Goal: Task Accomplishment & Management: Complete application form

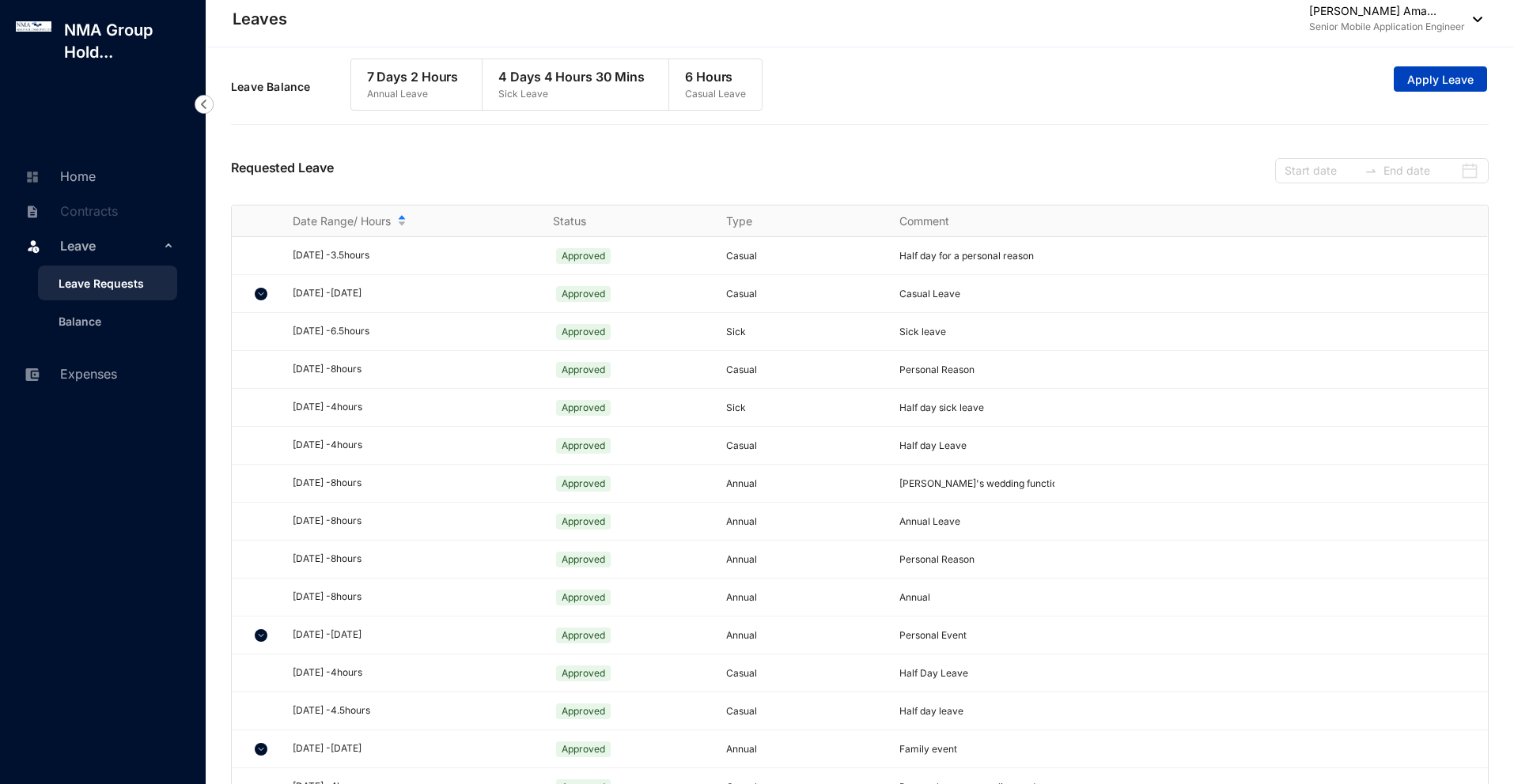
click at [1413, 81] on span "Apply Leave" at bounding box center [1440, 80] width 67 height 16
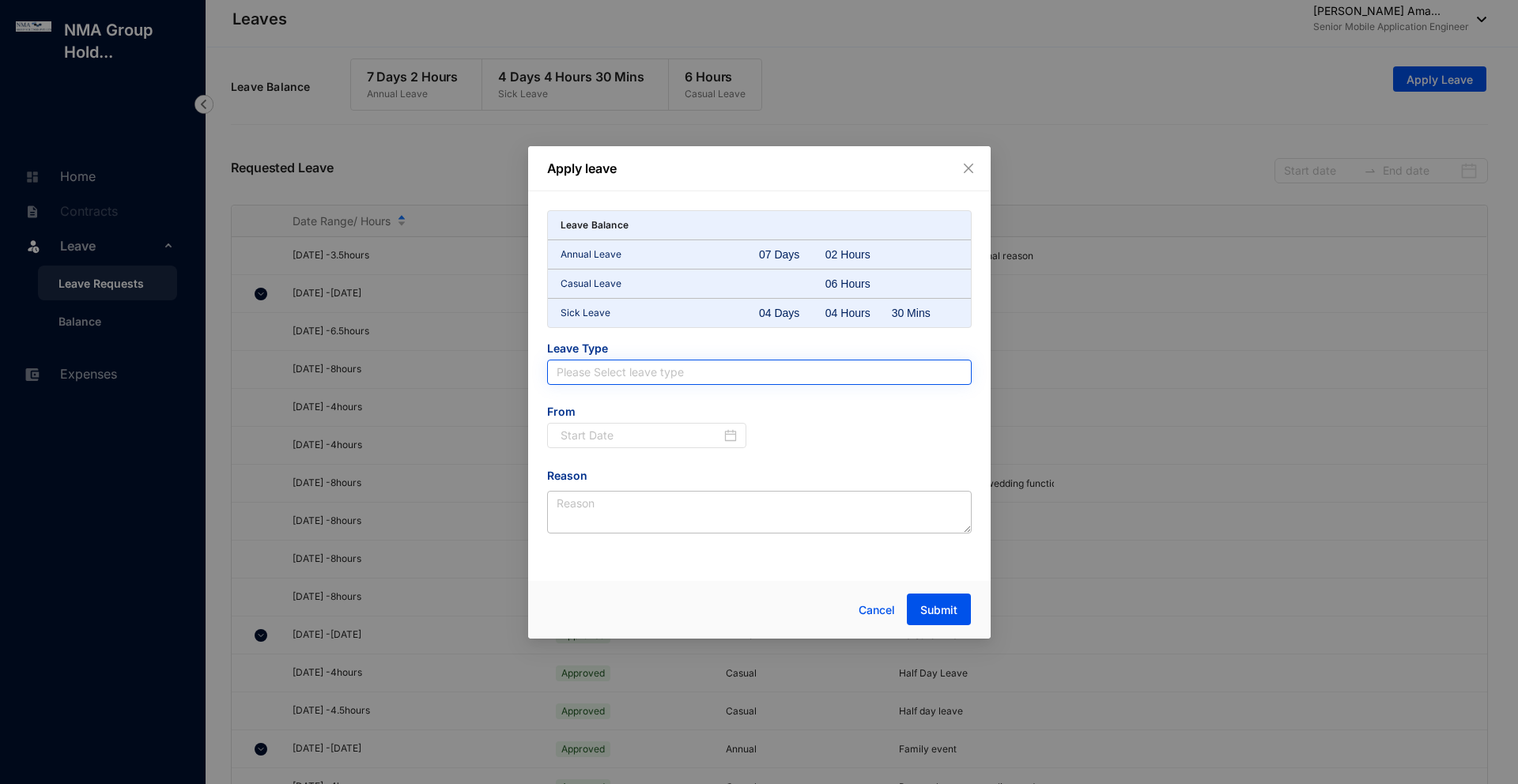
click at [673, 383] on input "search" at bounding box center [759, 372] width 406 height 23
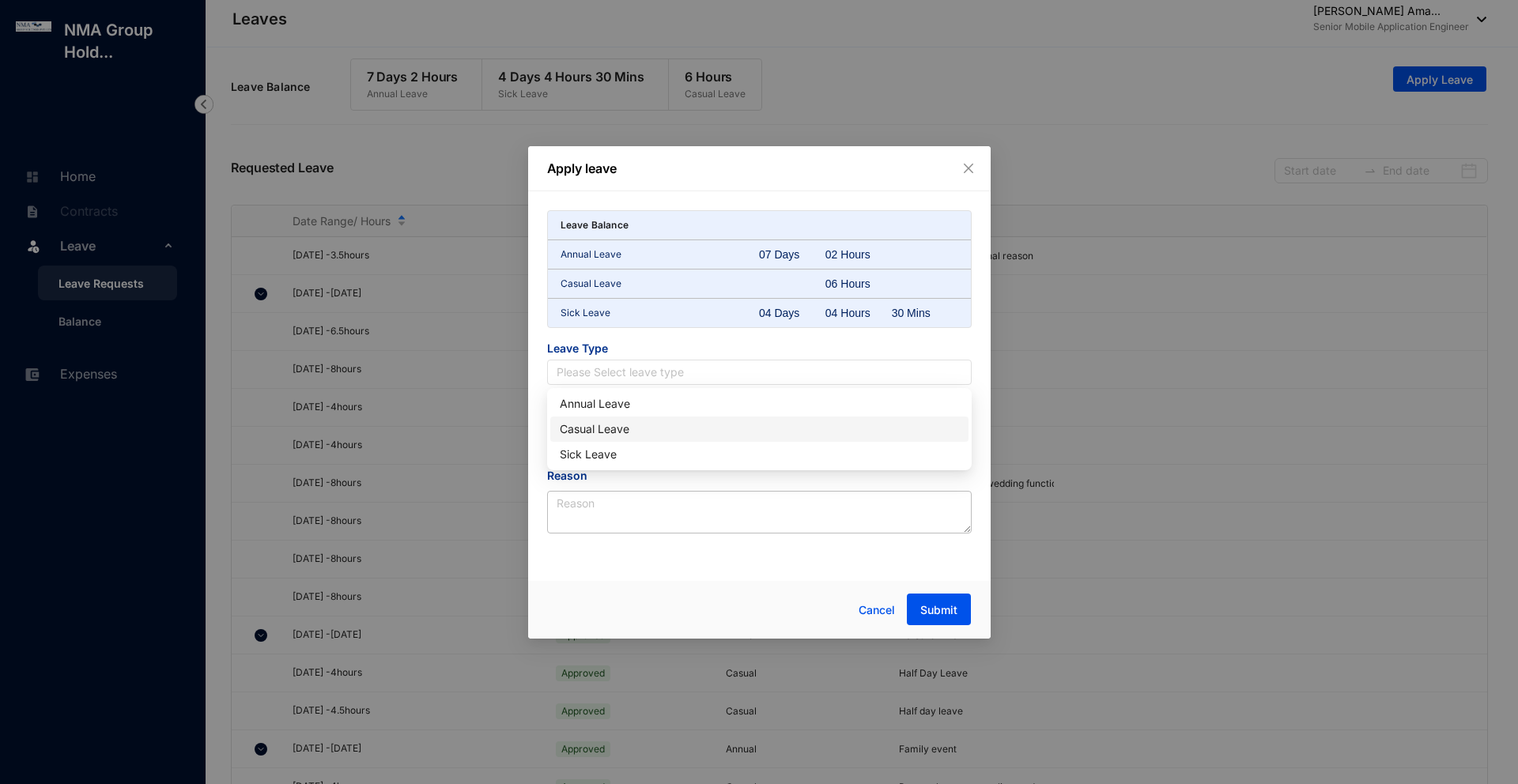
click at [671, 424] on div "Casual Leave" at bounding box center [759, 429] width 399 height 17
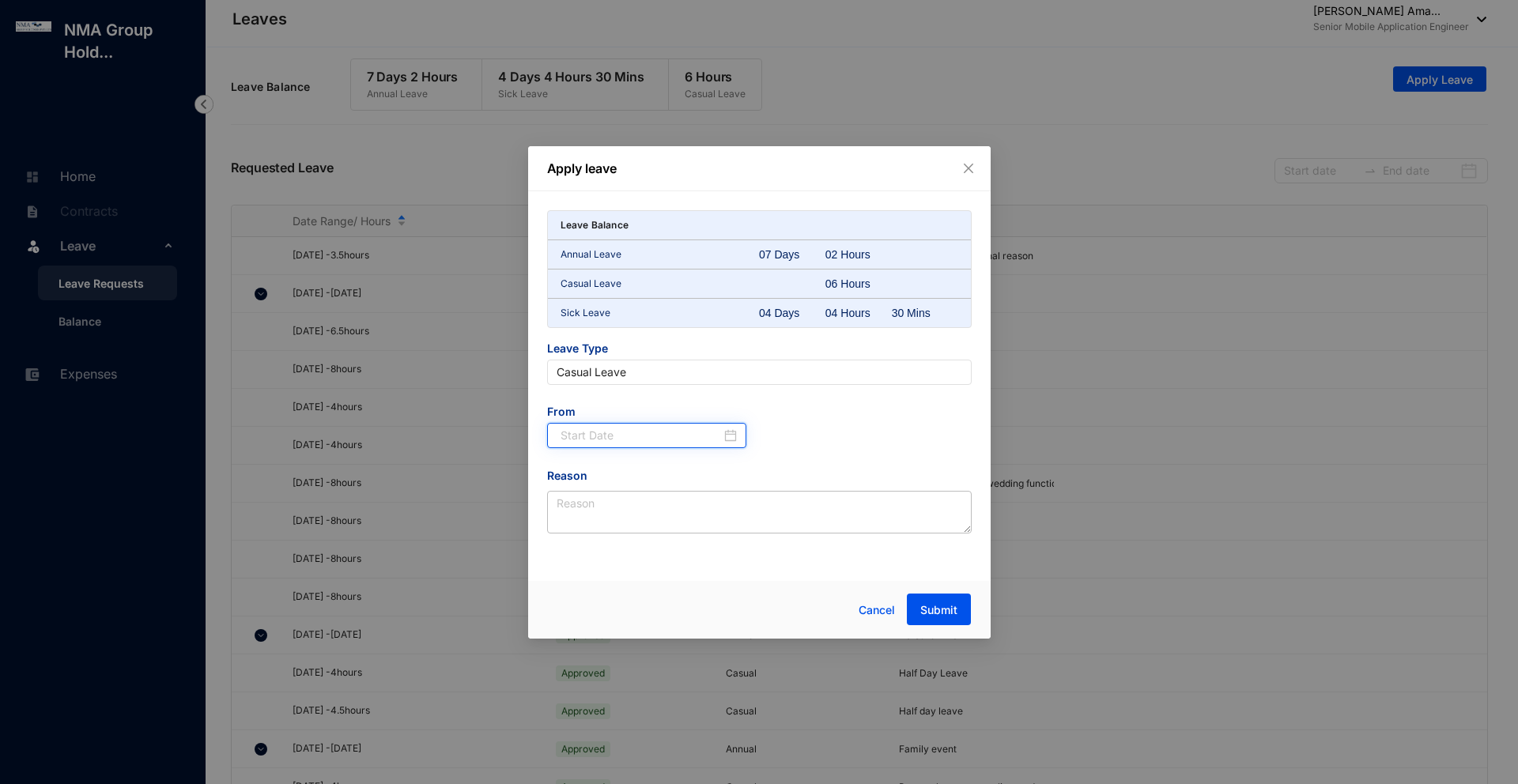
click at [649, 435] on input at bounding box center [640, 435] width 161 height 17
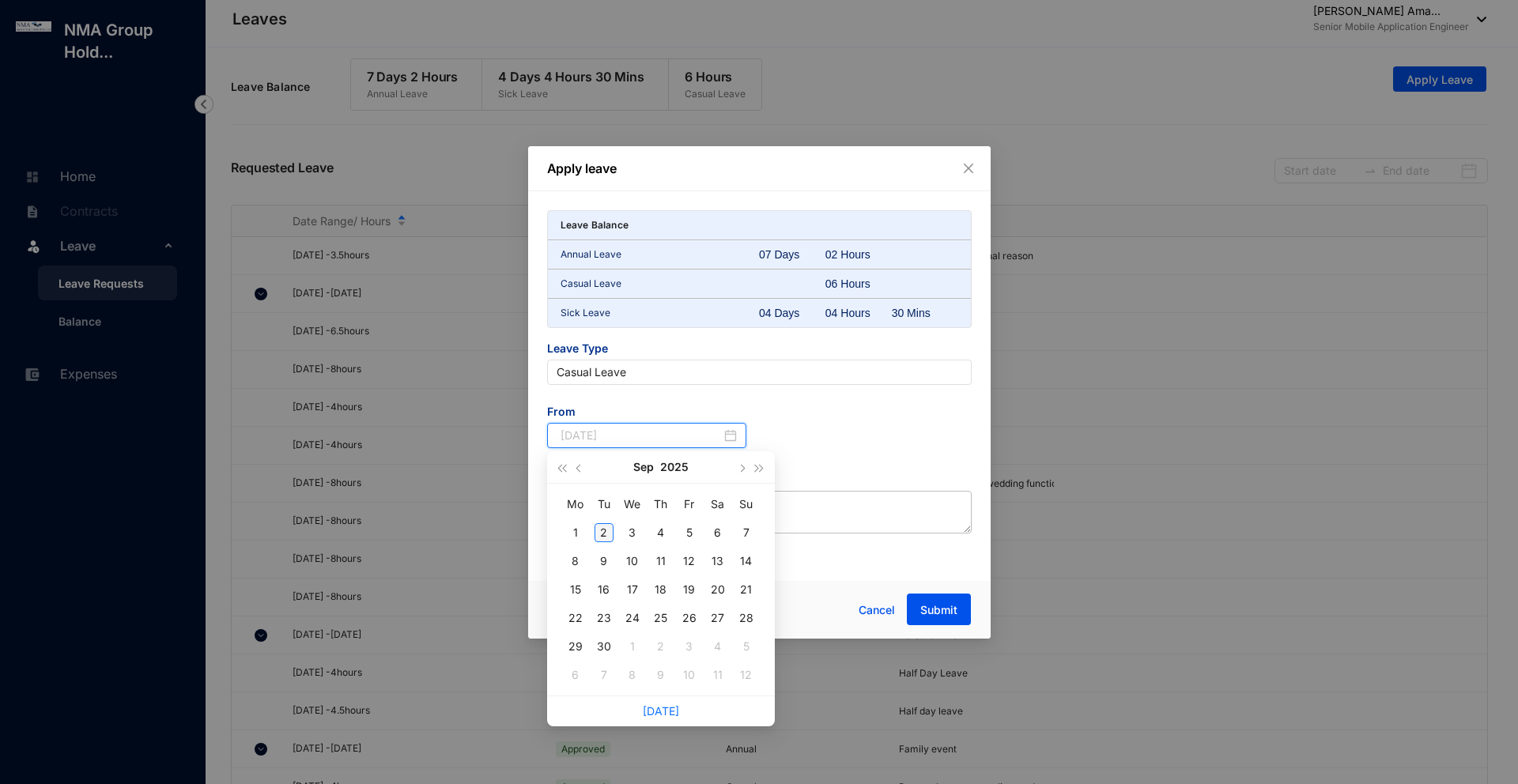
type input "[DATE]"
click at [605, 529] on div "2" at bounding box center [603, 532] width 19 height 19
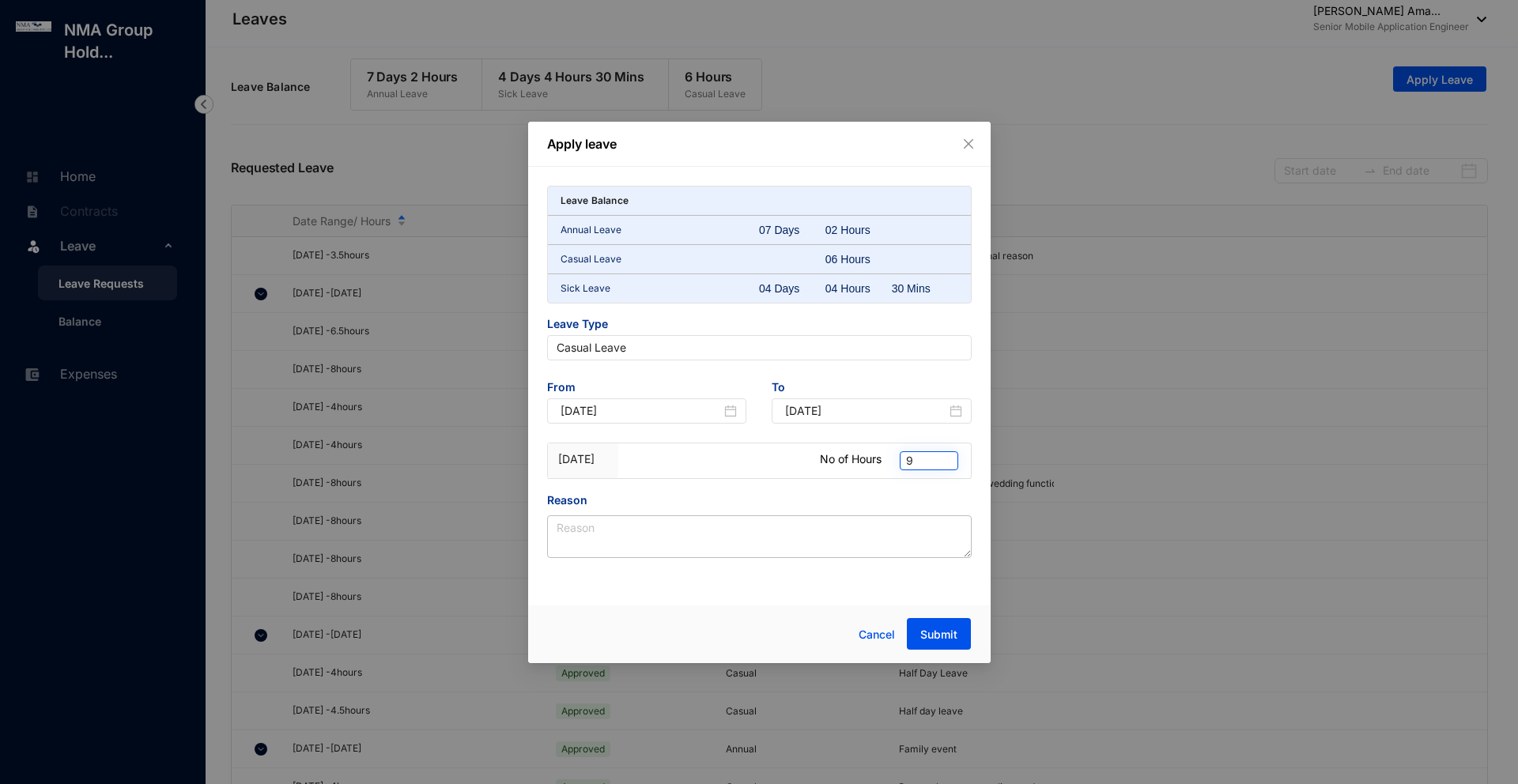
click at [933, 456] on span "9" at bounding box center [929, 460] width 46 height 17
type input "2"
click at [920, 486] on div "2" at bounding box center [929, 489] width 33 height 17
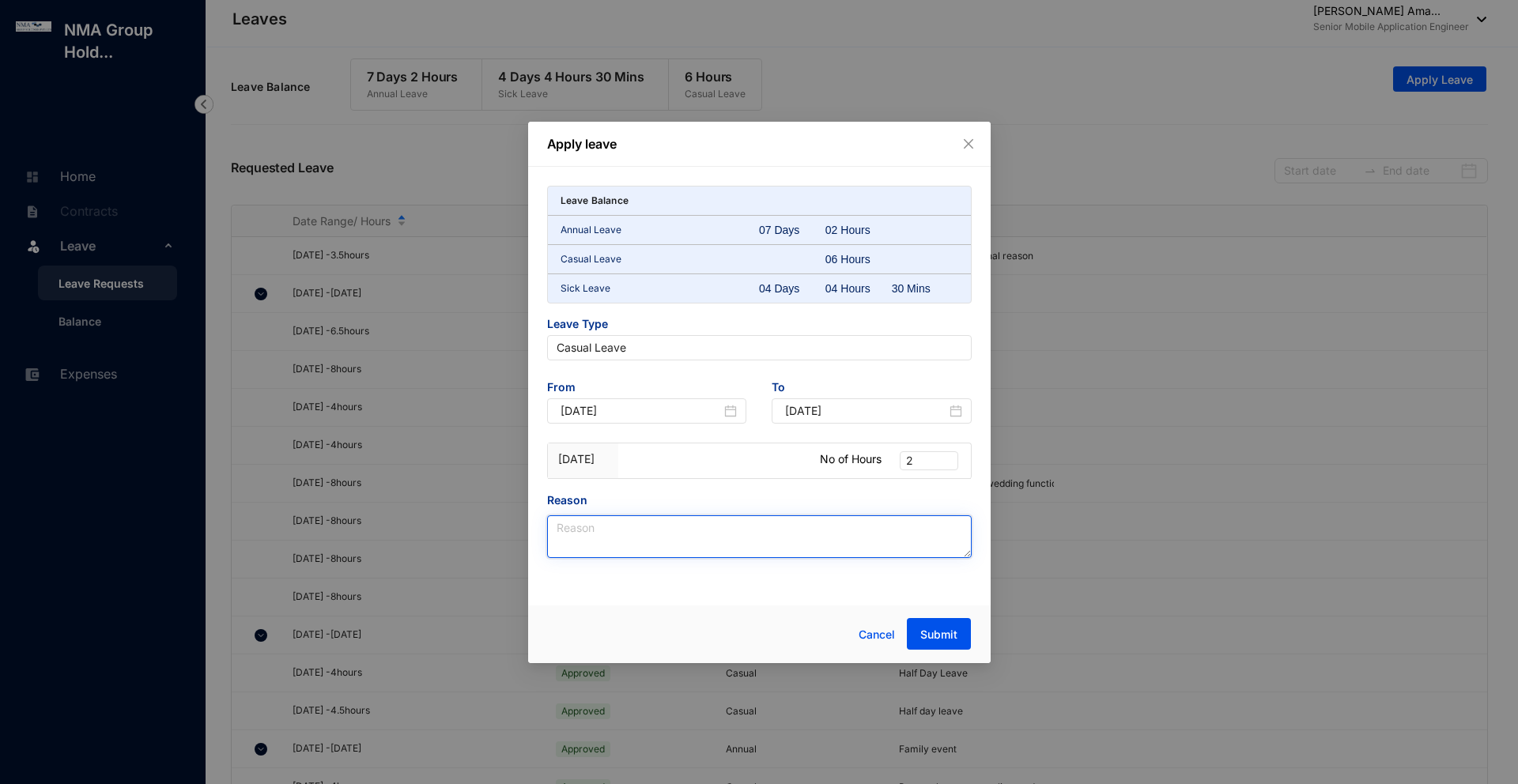
click at [820, 552] on textarea "Reason" at bounding box center [759, 536] width 424 height 42
type textarea "Short Leave"
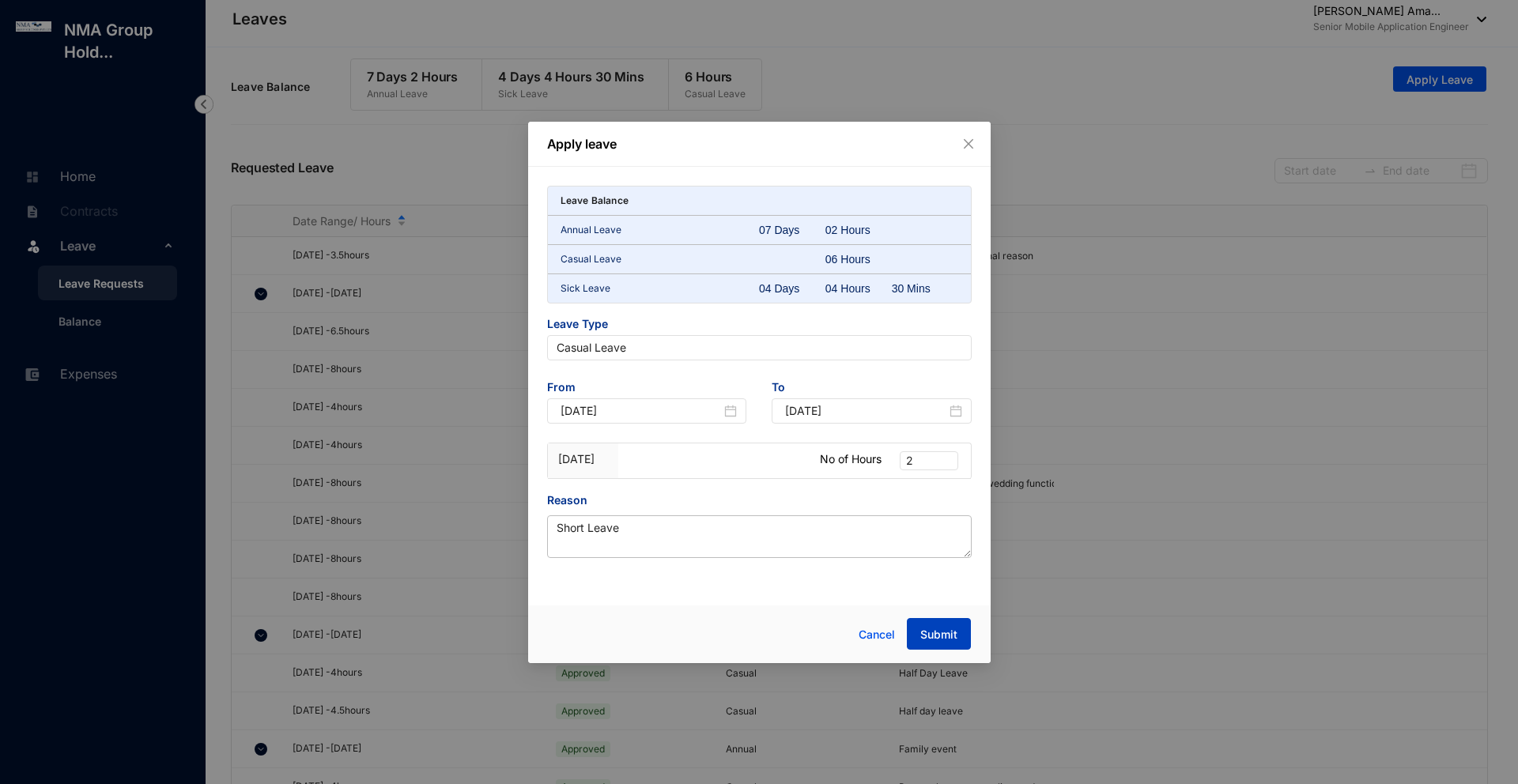
click at [950, 633] on span "Submit" at bounding box center [938, 635] width 37 height 16
